Goal: Task Accomplishment & Management: Manage account settings

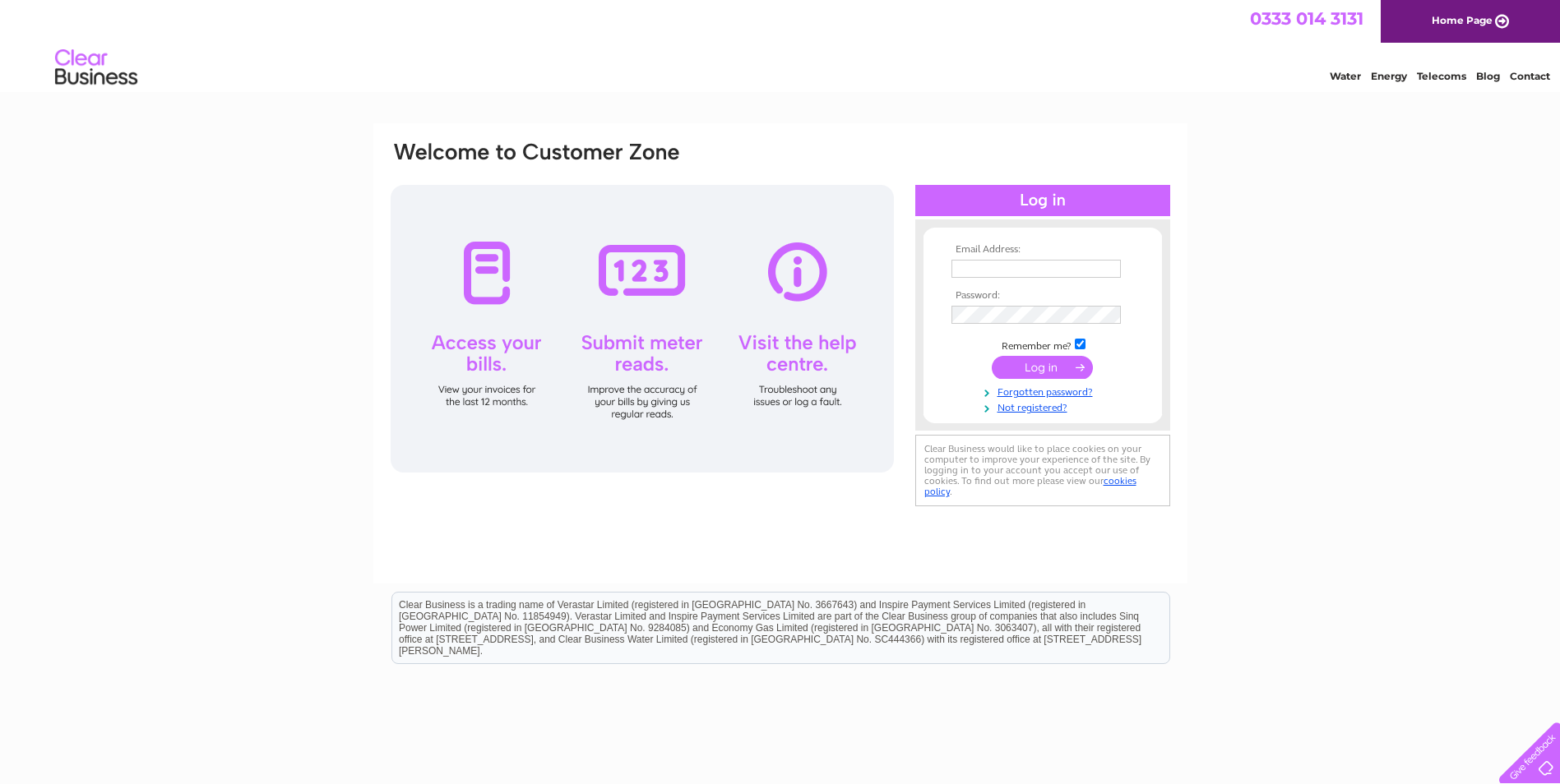
type input "[EMAIL_ADDRESS][DOMAIN_NAME]"
click at [1025, 368] on input "submit" at bounding box center [1042, 368] width 101 height 23
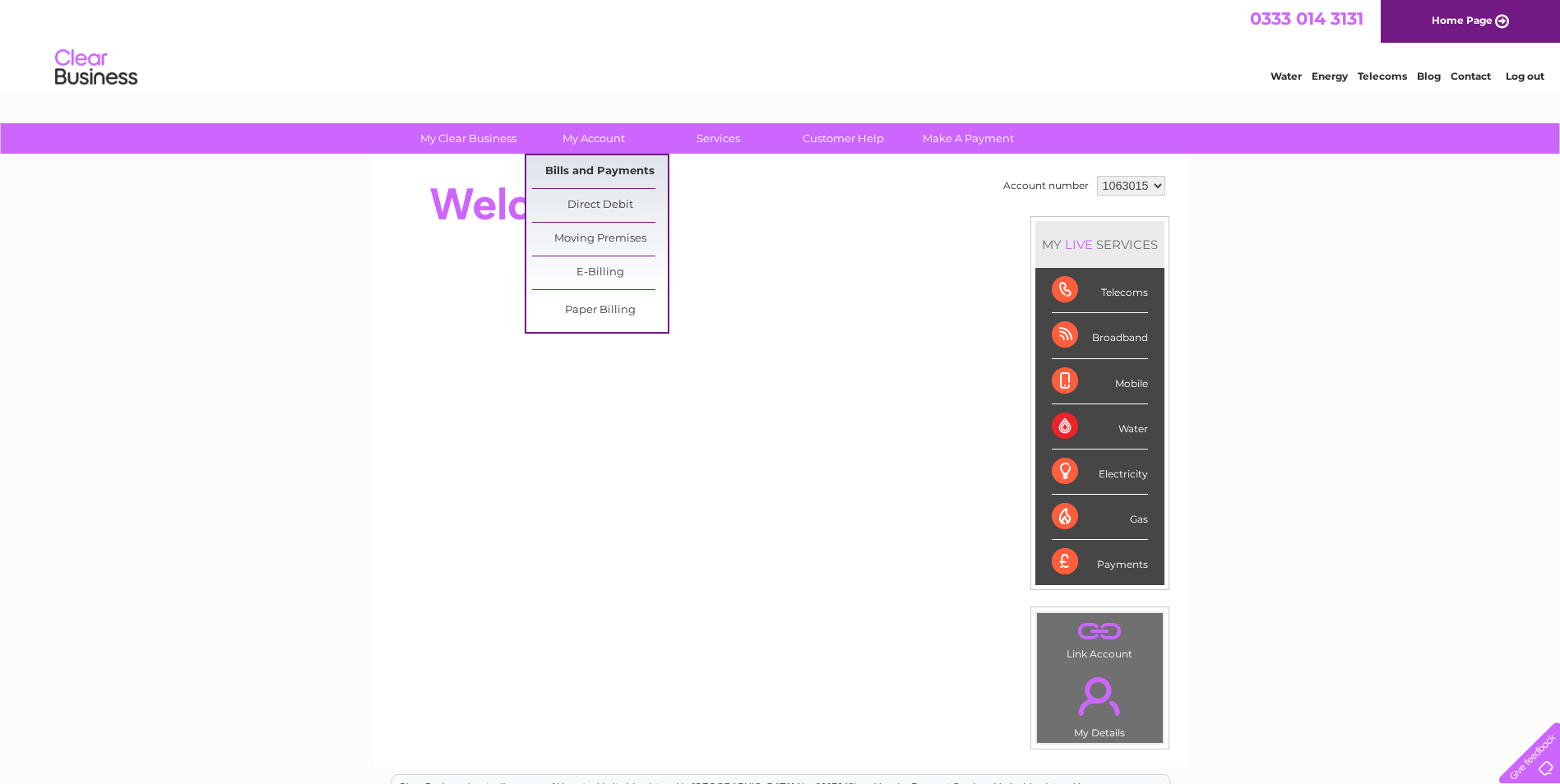
click at [586, 169] on link "Bills and Payments" at bounding box center [600, 172] width 136 height 33
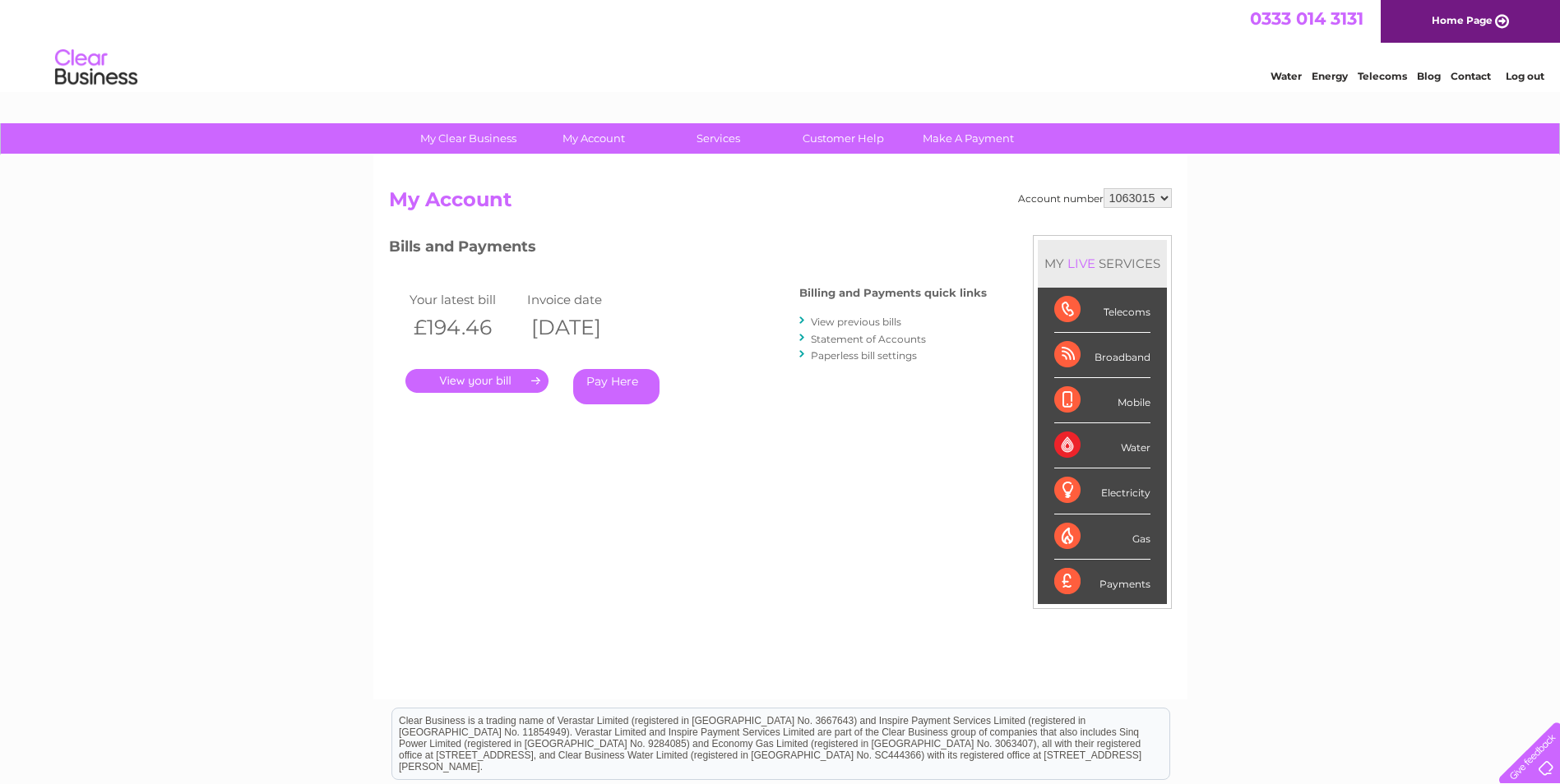
click at [486, 378] on link "." at bounding box center [477, 381] width 143 height 24
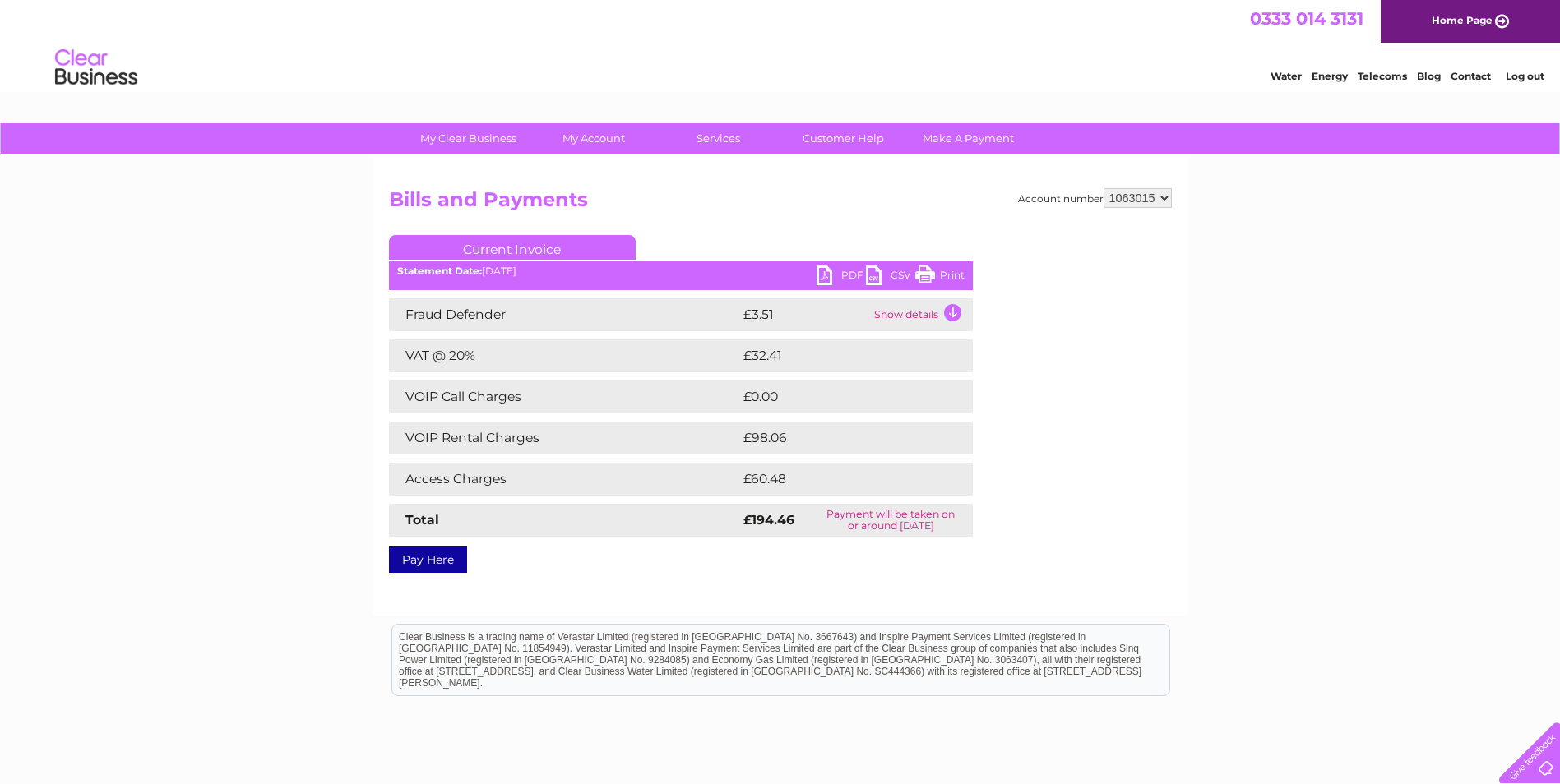
click at [839, 268] on link "PDF" at bounding box center [841, 277] width 50 height 24
